Goal: Transaction & Acquisition: Purchase product/service

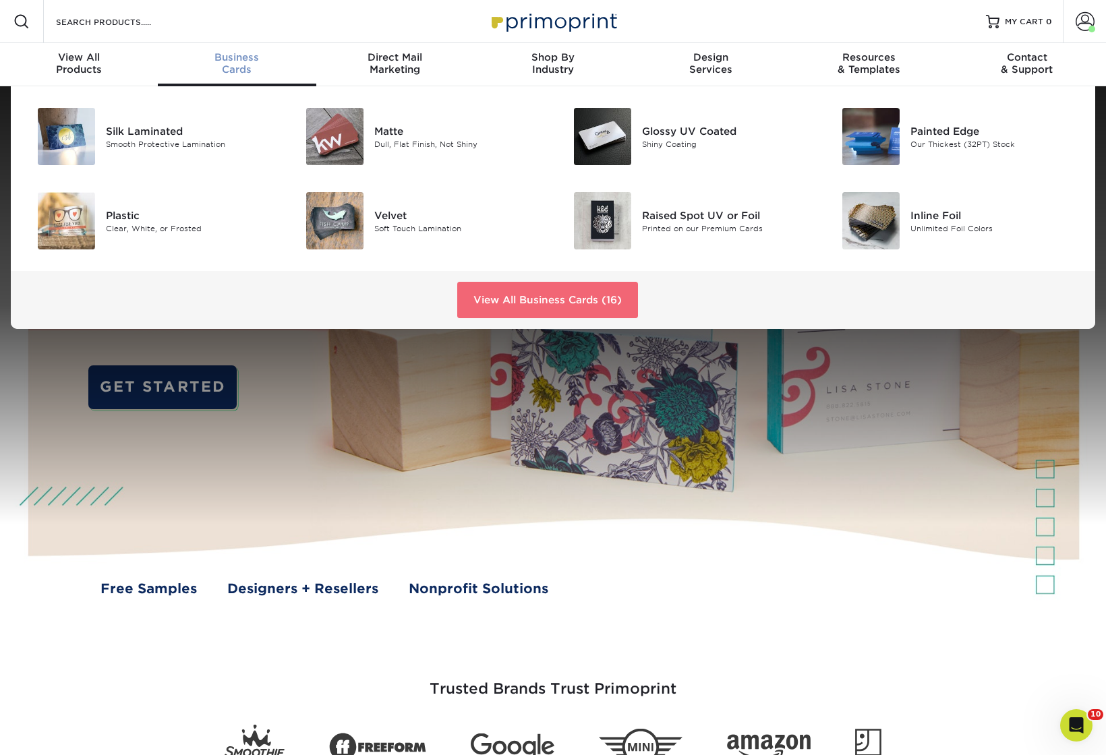
click at [554, 295] on link "View All Business Cards (16)" at bounding box center [547, 300] width 181 height 36
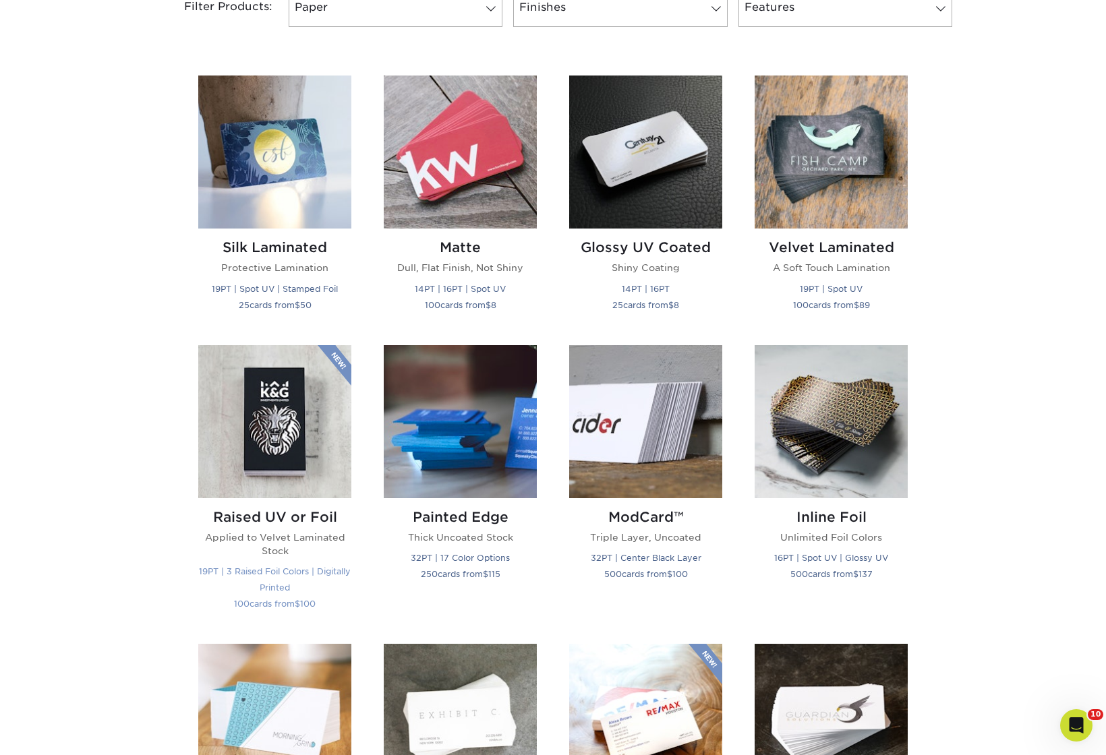
scroll to position [585, 0]
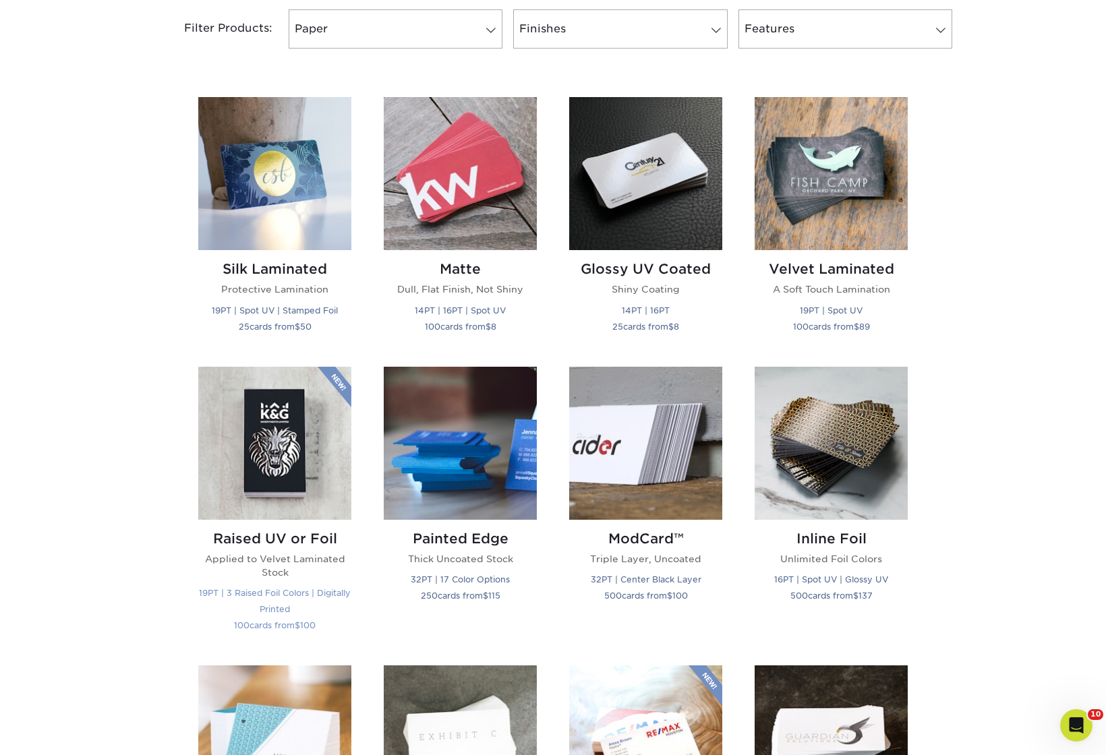
click at [277, 456] on img at bounding box center [274, 443] width 153 height 153
